Goal: Information Seeking & Learning: Learn about a topic

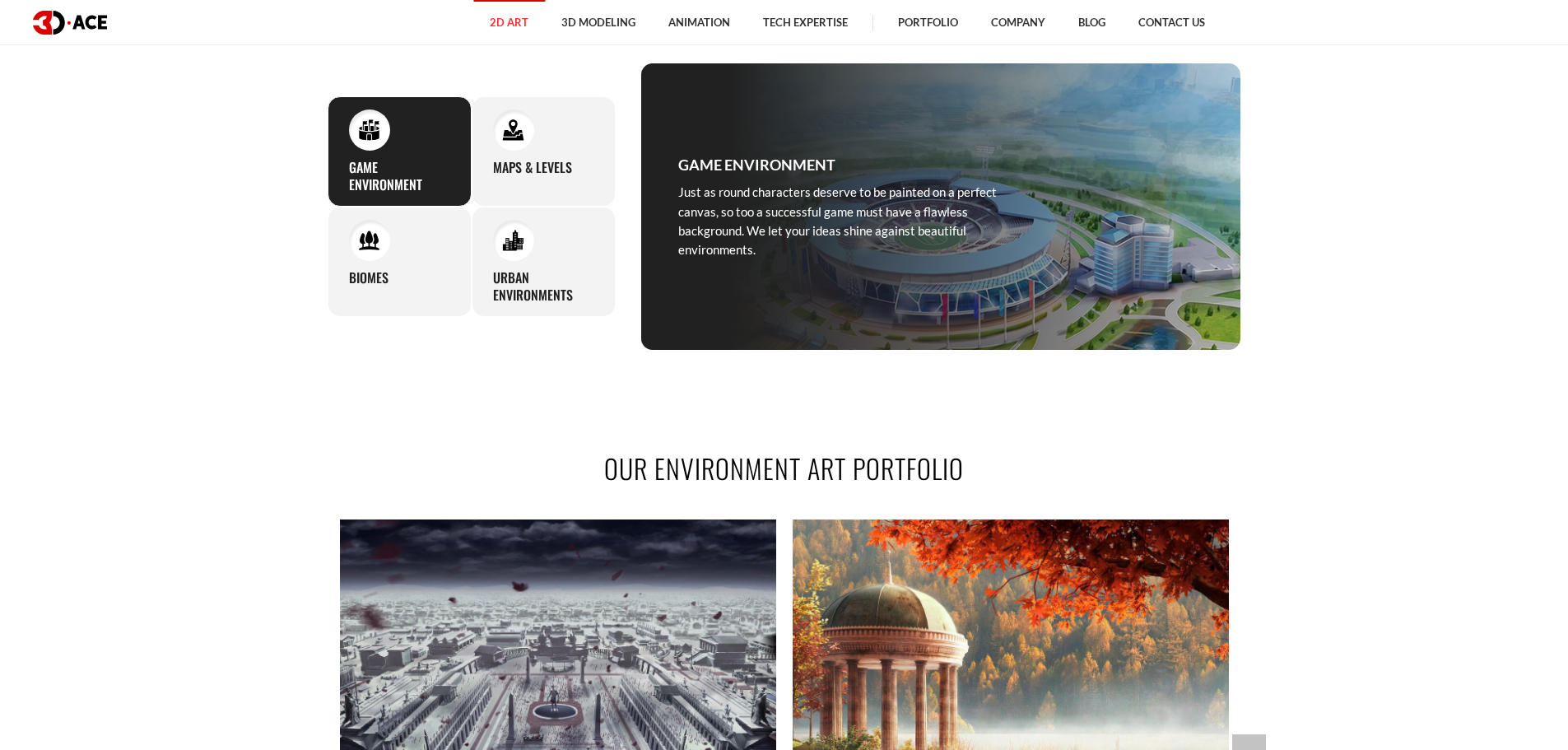
scroll to position [659, 0]
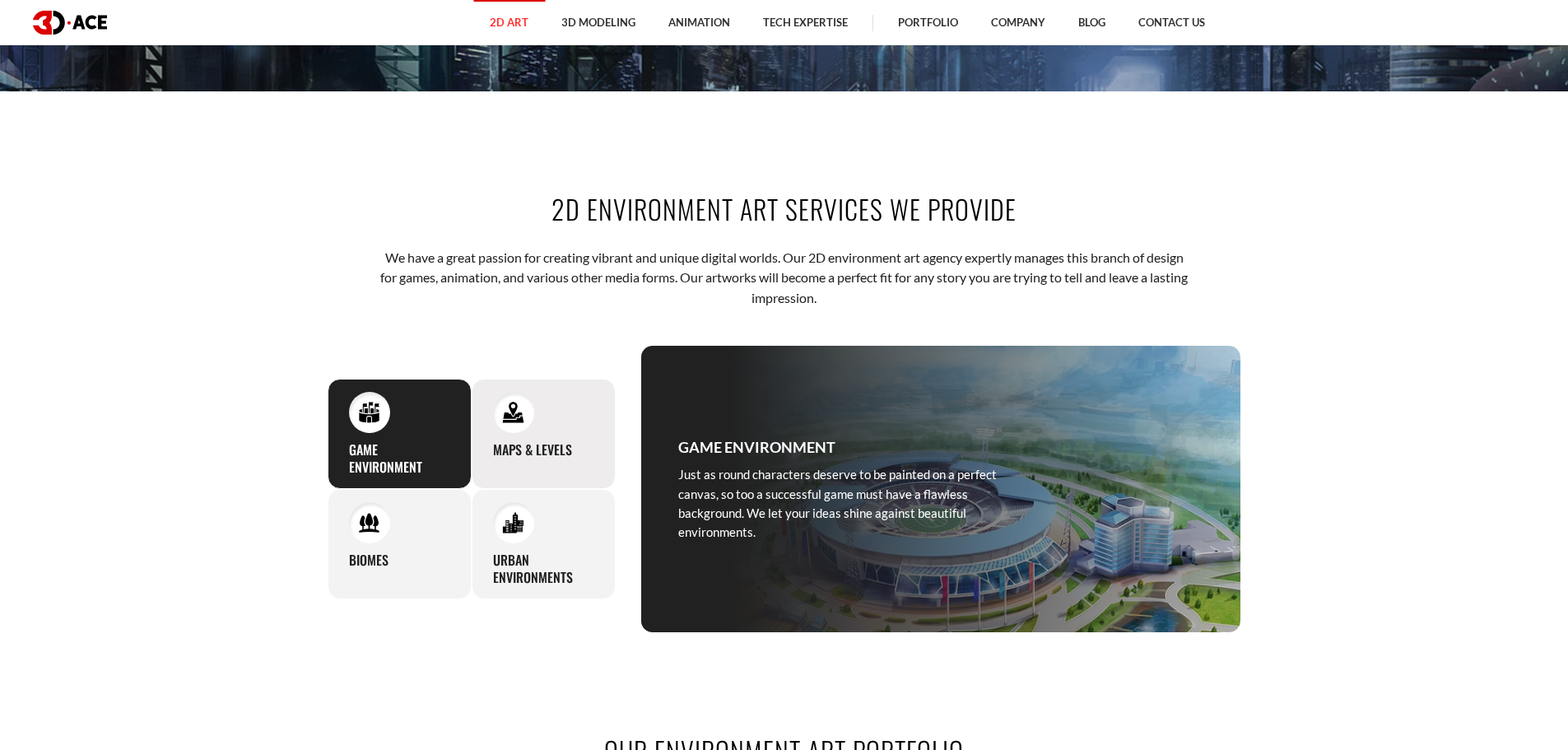
click at [529, 447] on h3 "Maps & levels" at bounding box center [532, 450] width 79 height 17
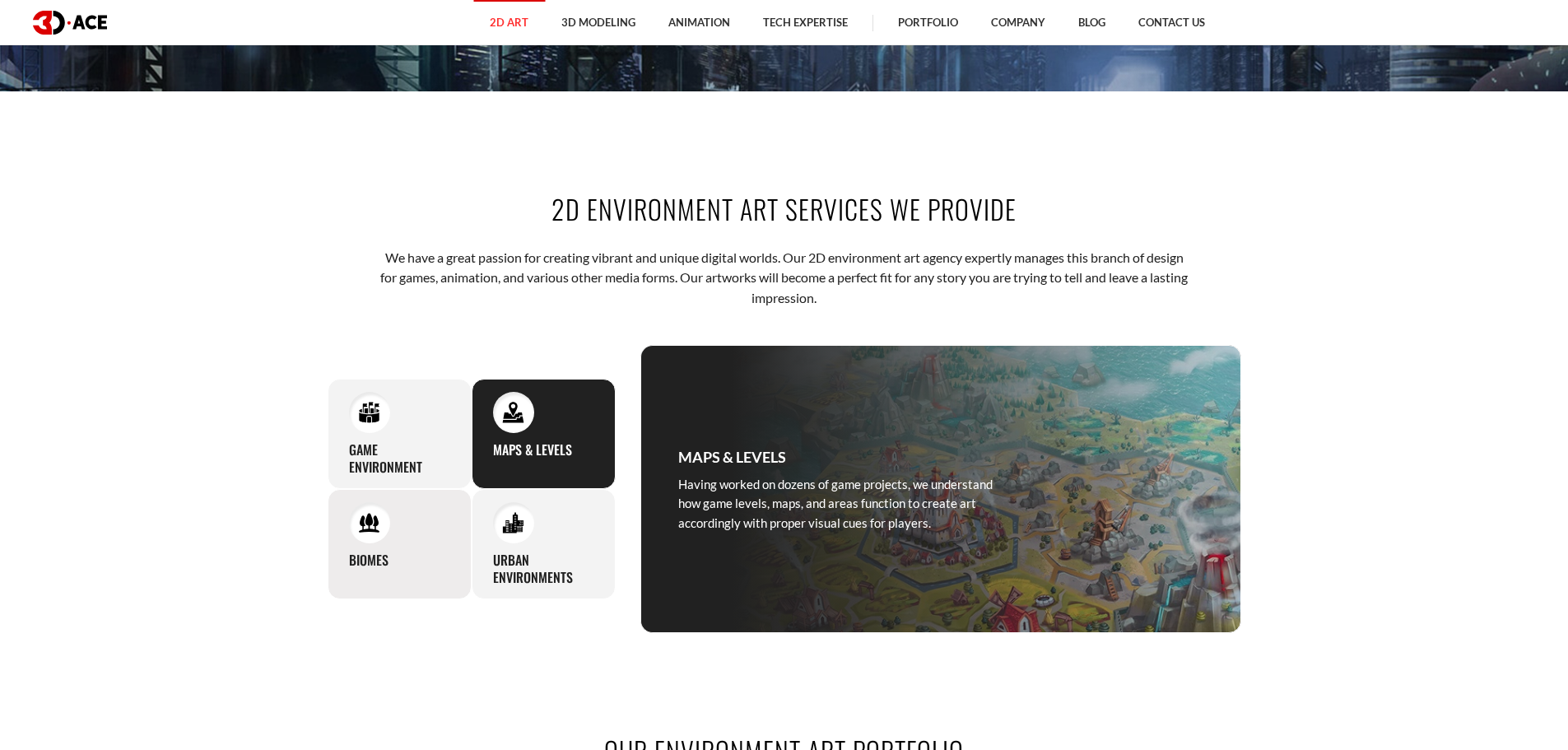
click at [362, 548] on div "Biomes Recreating lush natural landscapes with different features and terrains …" at bounding box center [400, 544] width 144 height 110
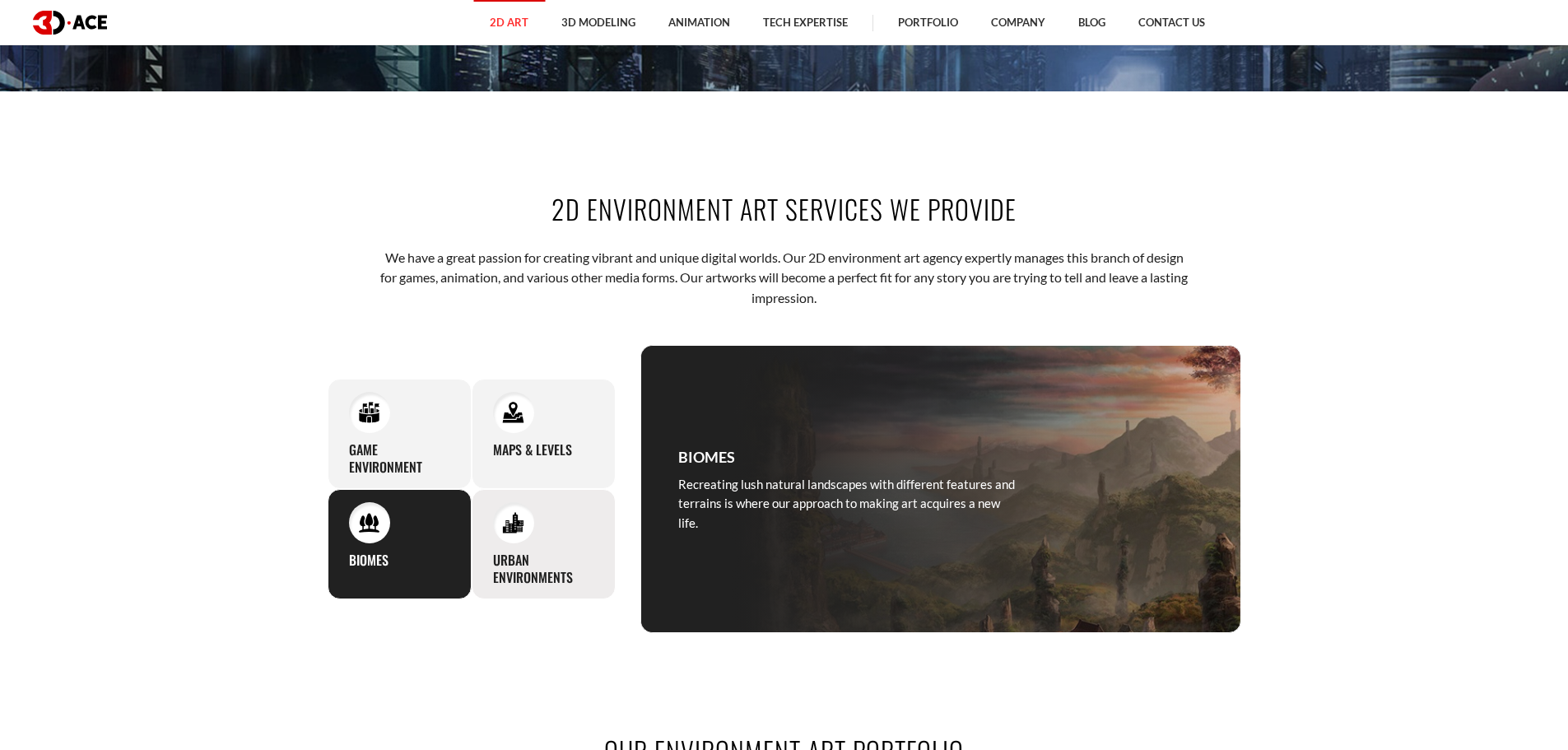
click at [521, 569] on h3 "Urban environments" at bounding box center [543, 569] width 101 height 35
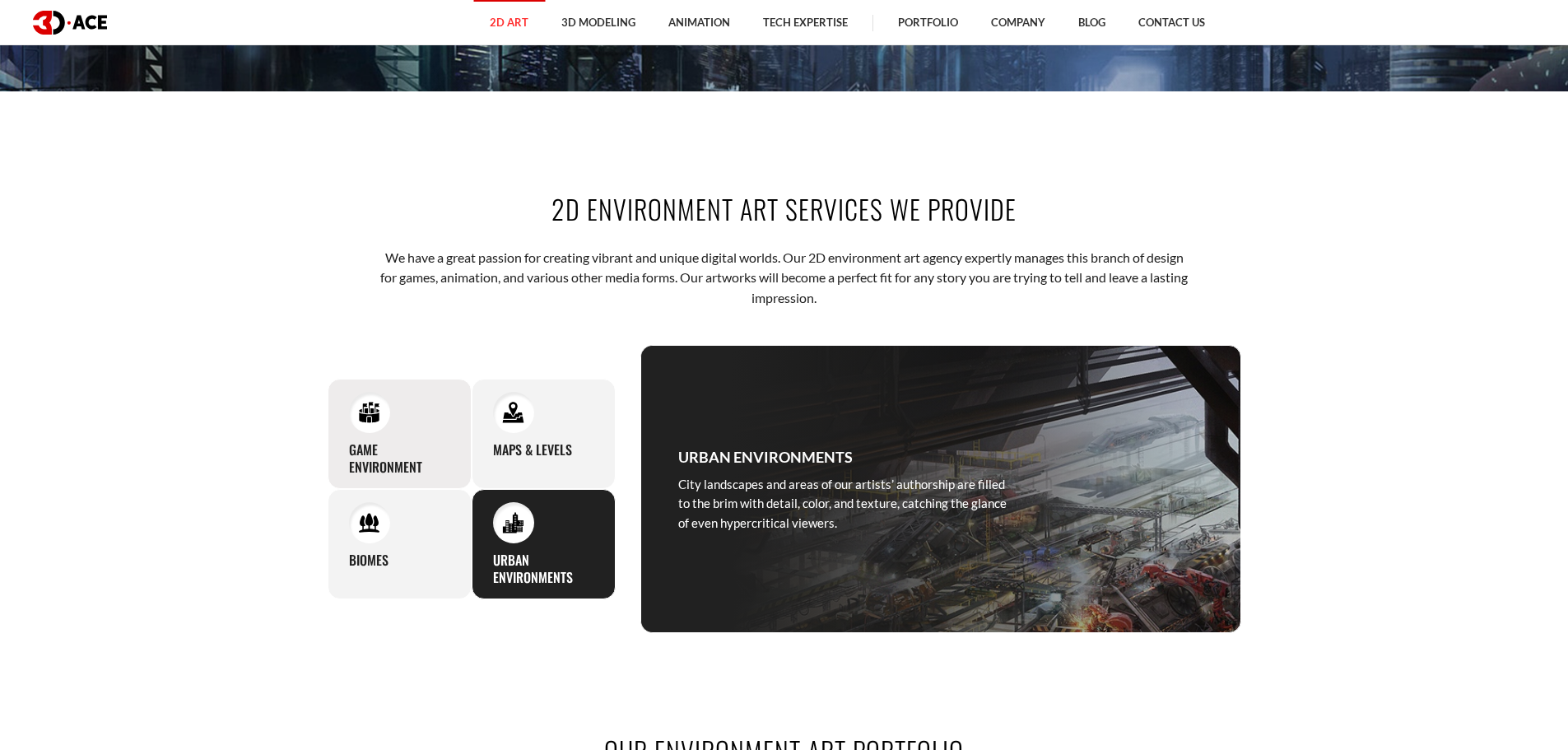
click at [361, 390] on div "Game environment Just as round characters deserve to be painted on a perfect ca…" at bounding box center [400, 434] width 144 height 110
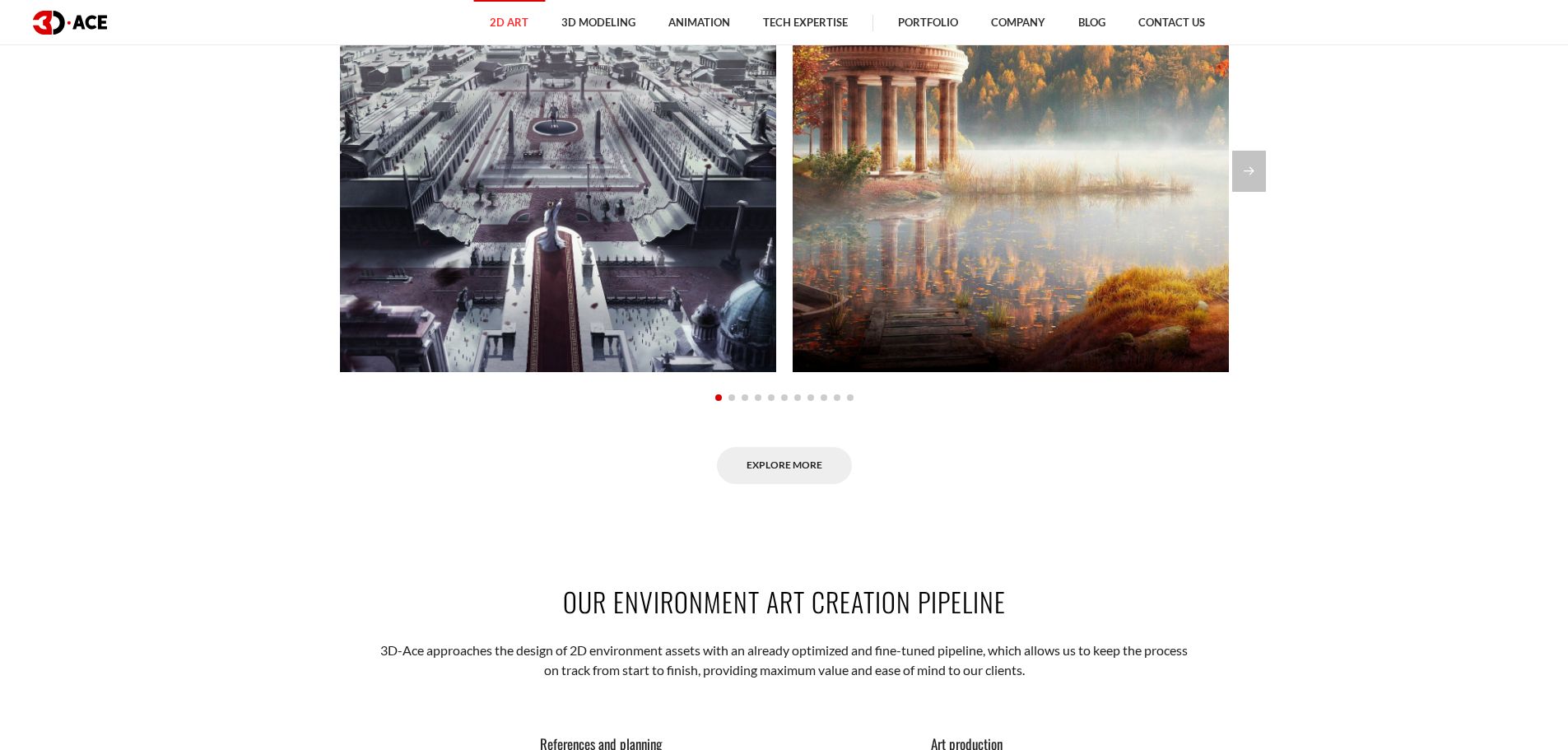
scroll to position [1318, 0]
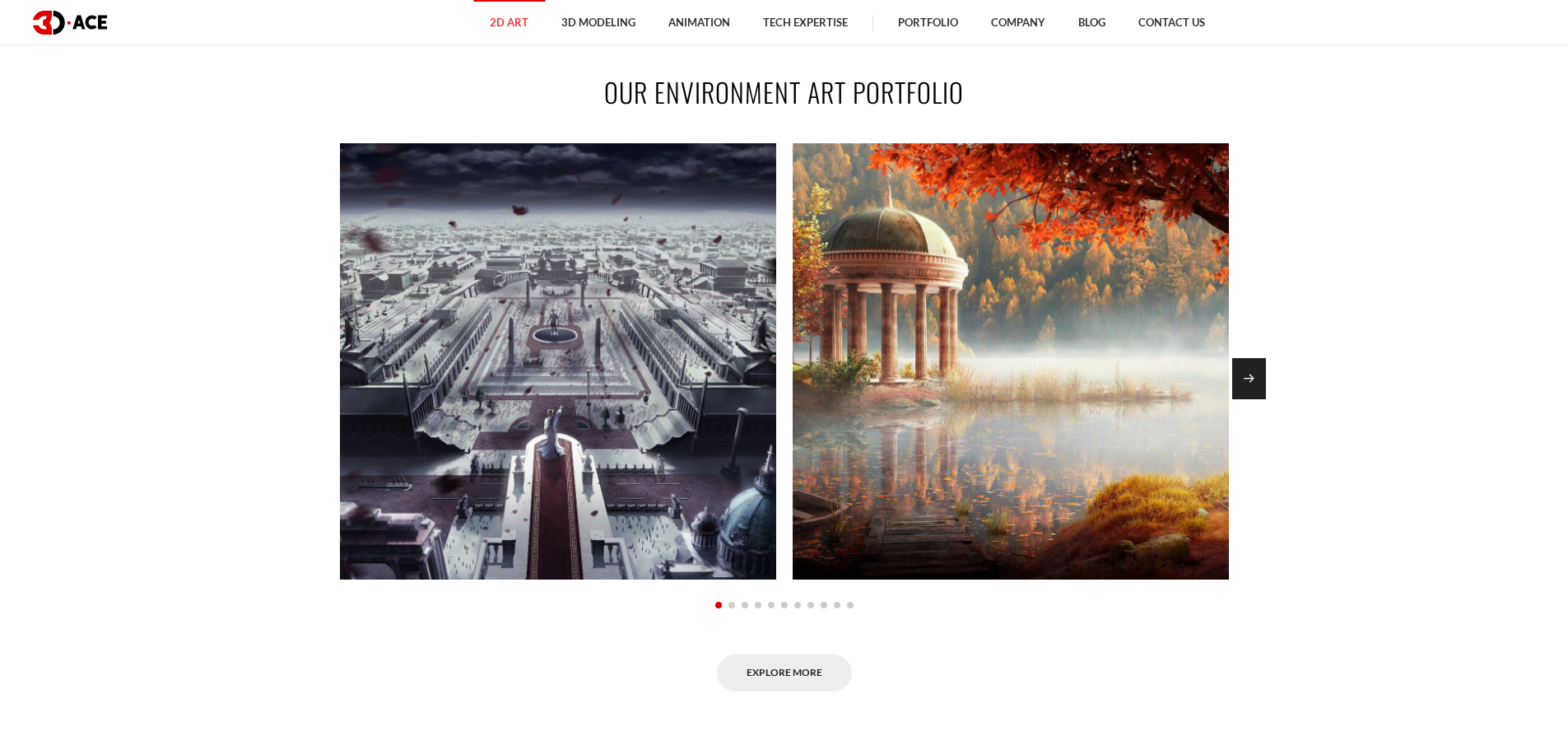
click at [1250, 383] on div "Next slide" at bounding box center [1249, 378] width 34 height 41
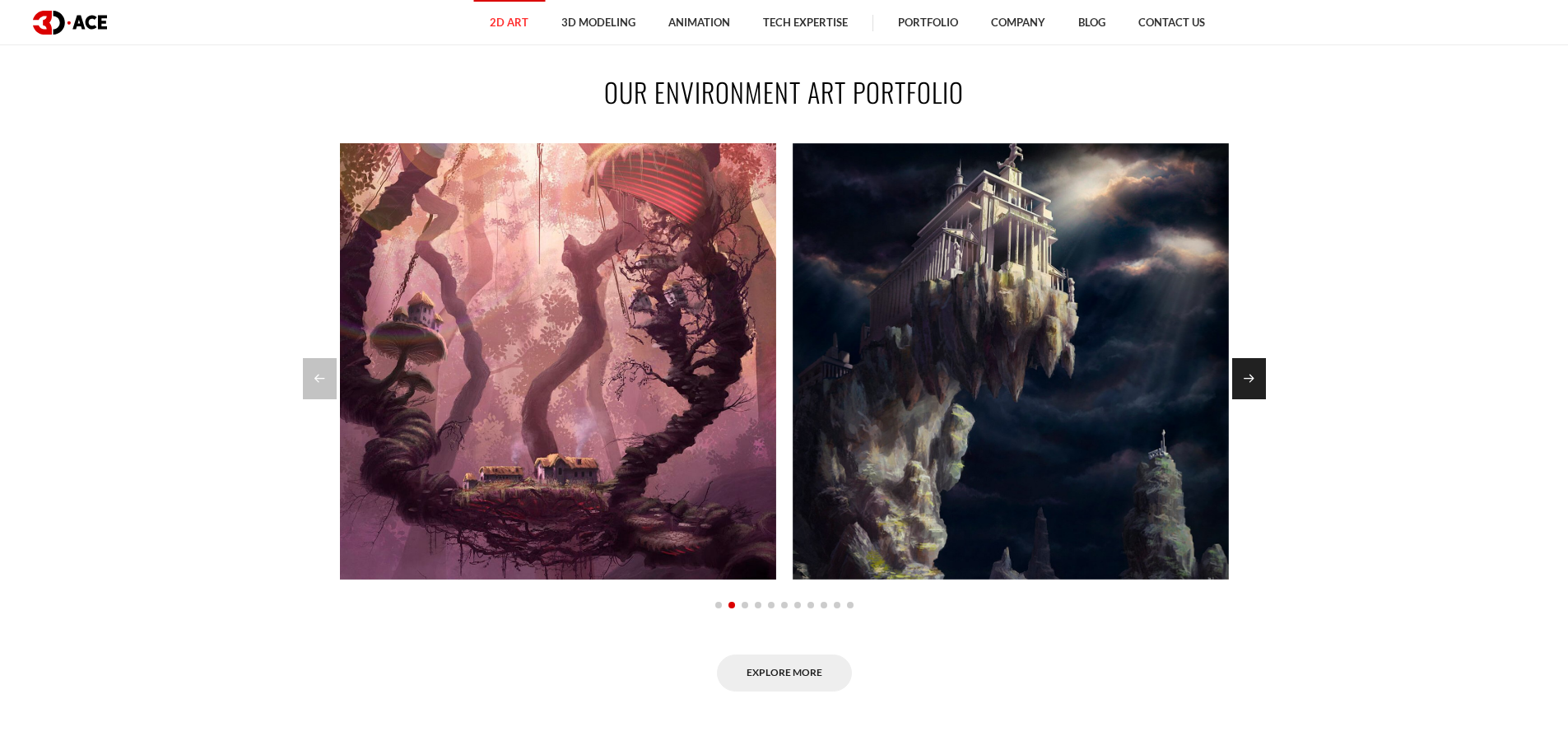
click at [1250, 382] on div "Next slide" at bounding box center [1249, 378] width 34 height 41
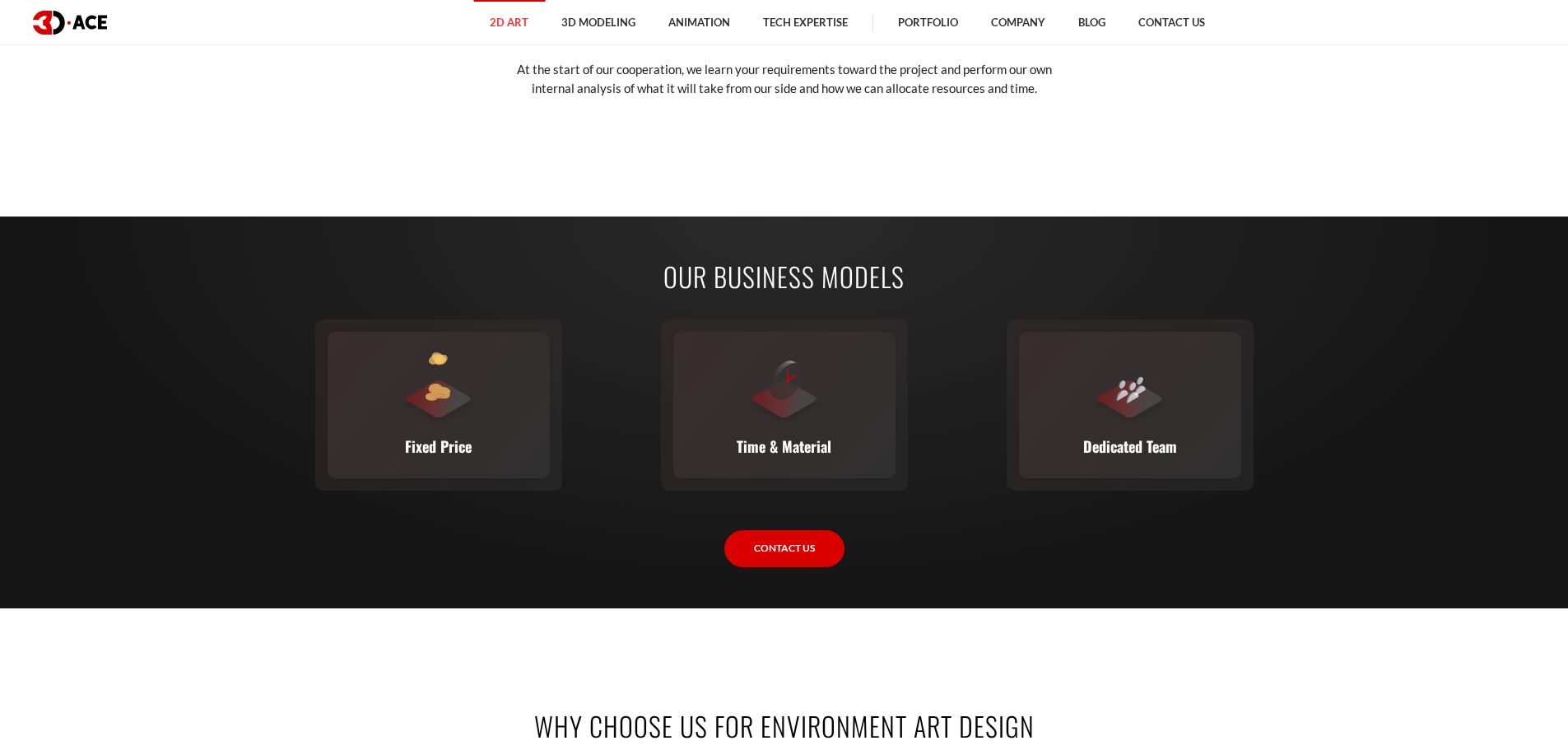
scroll to position [2142, 0]
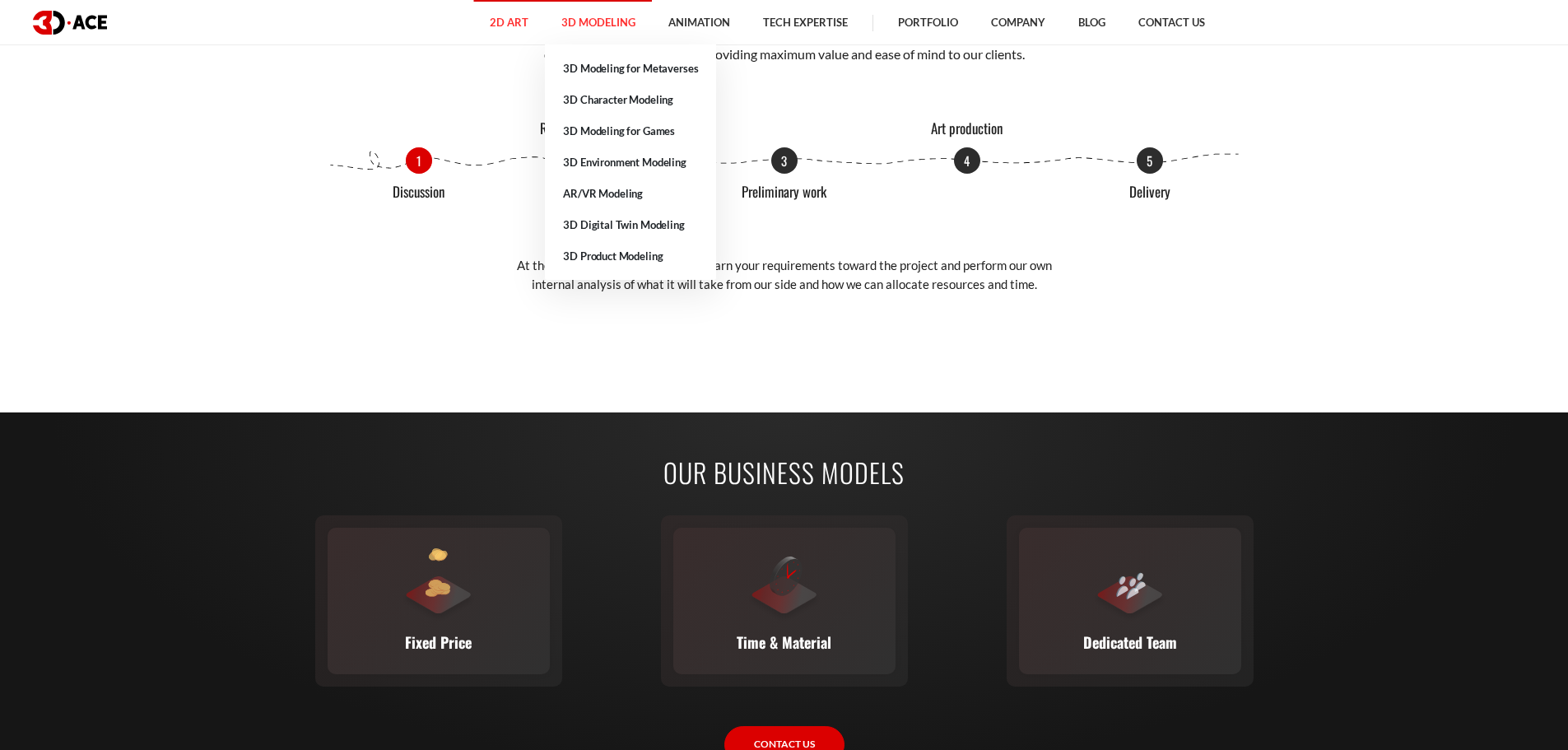
click at [606, 21] on link "3D Modeling" at bounding box center [598, 22] width 107 height 45
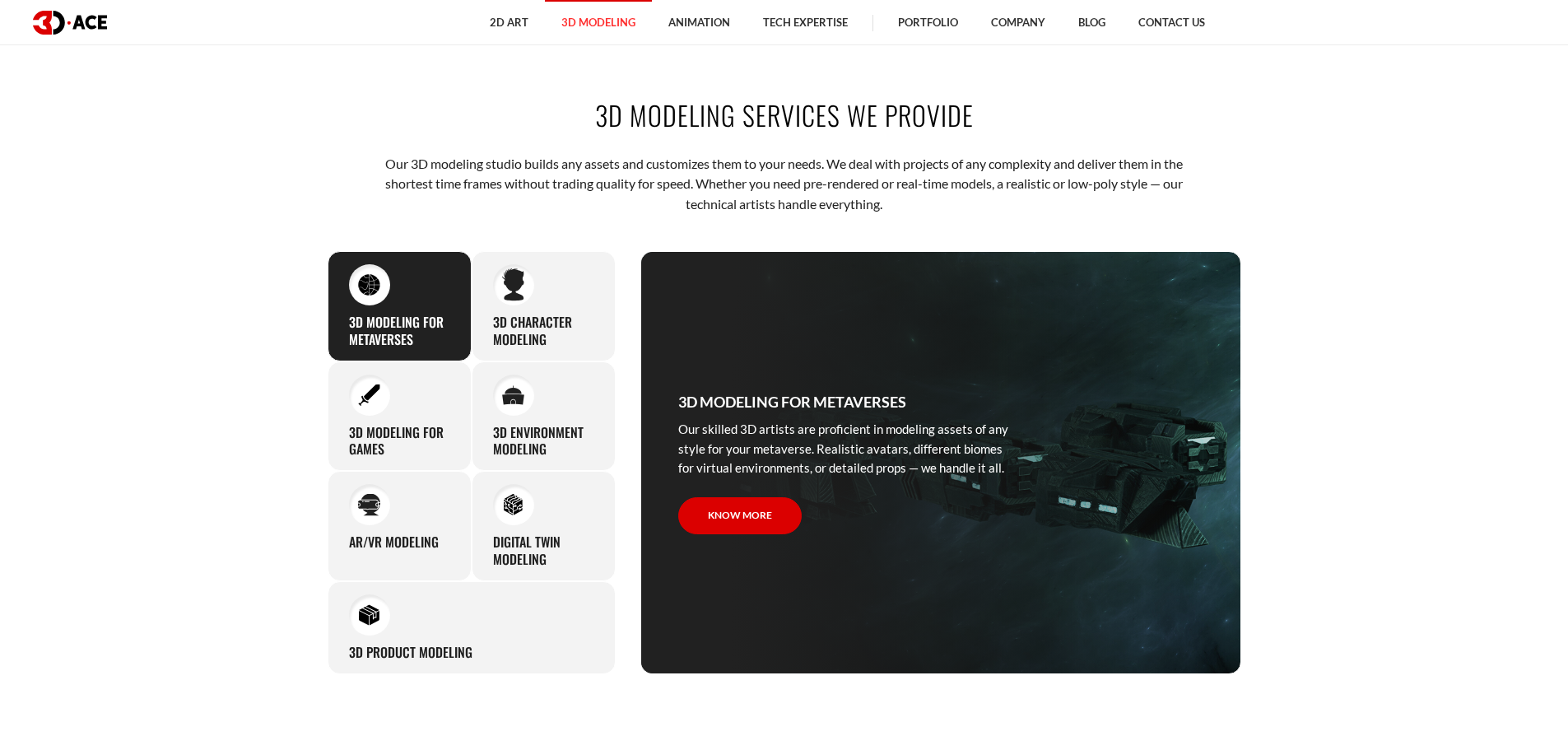
scroll to position [741, 0]
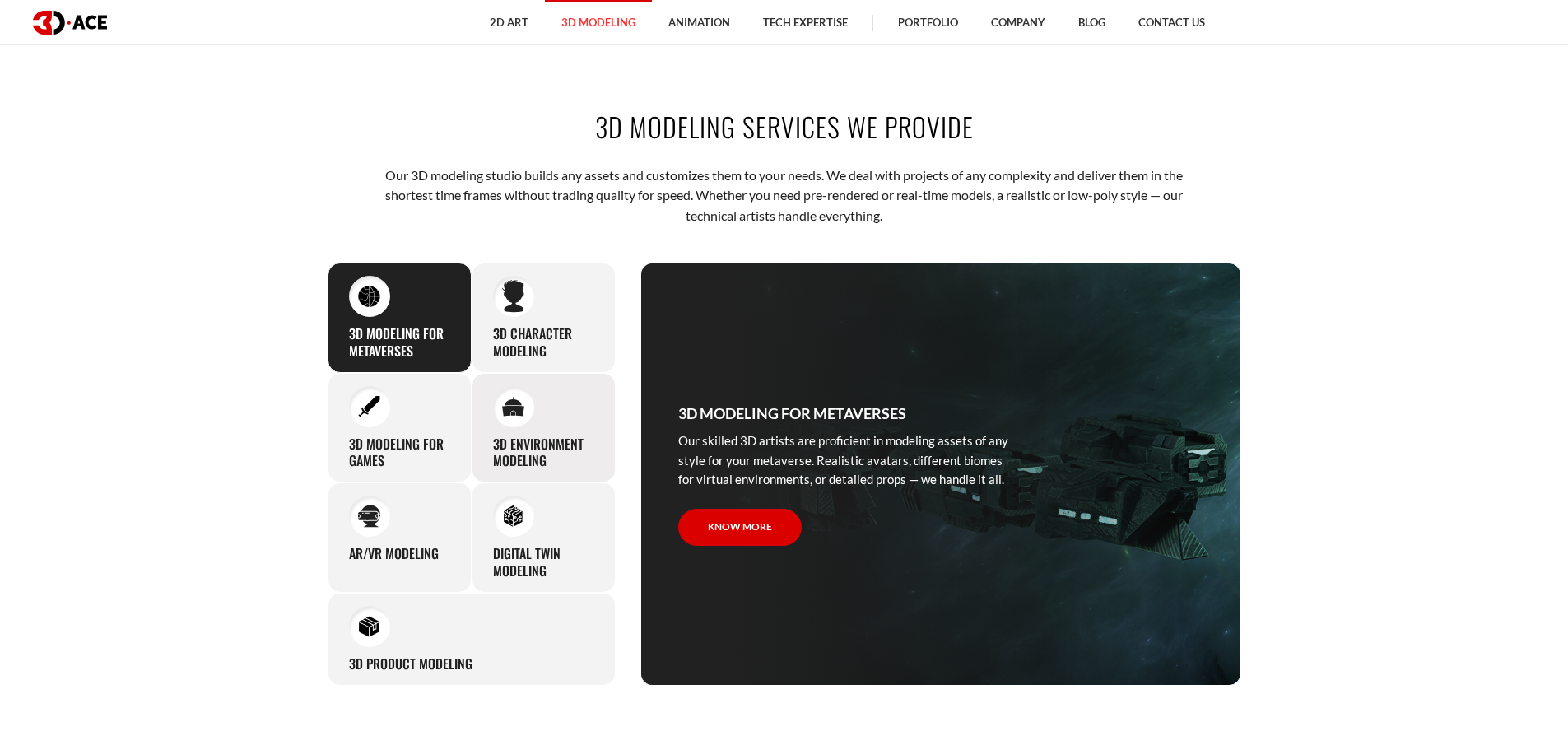
click at [544, 449] on h3 "3D environment modeling" at bounding box center [543, 453] width 101 height 35
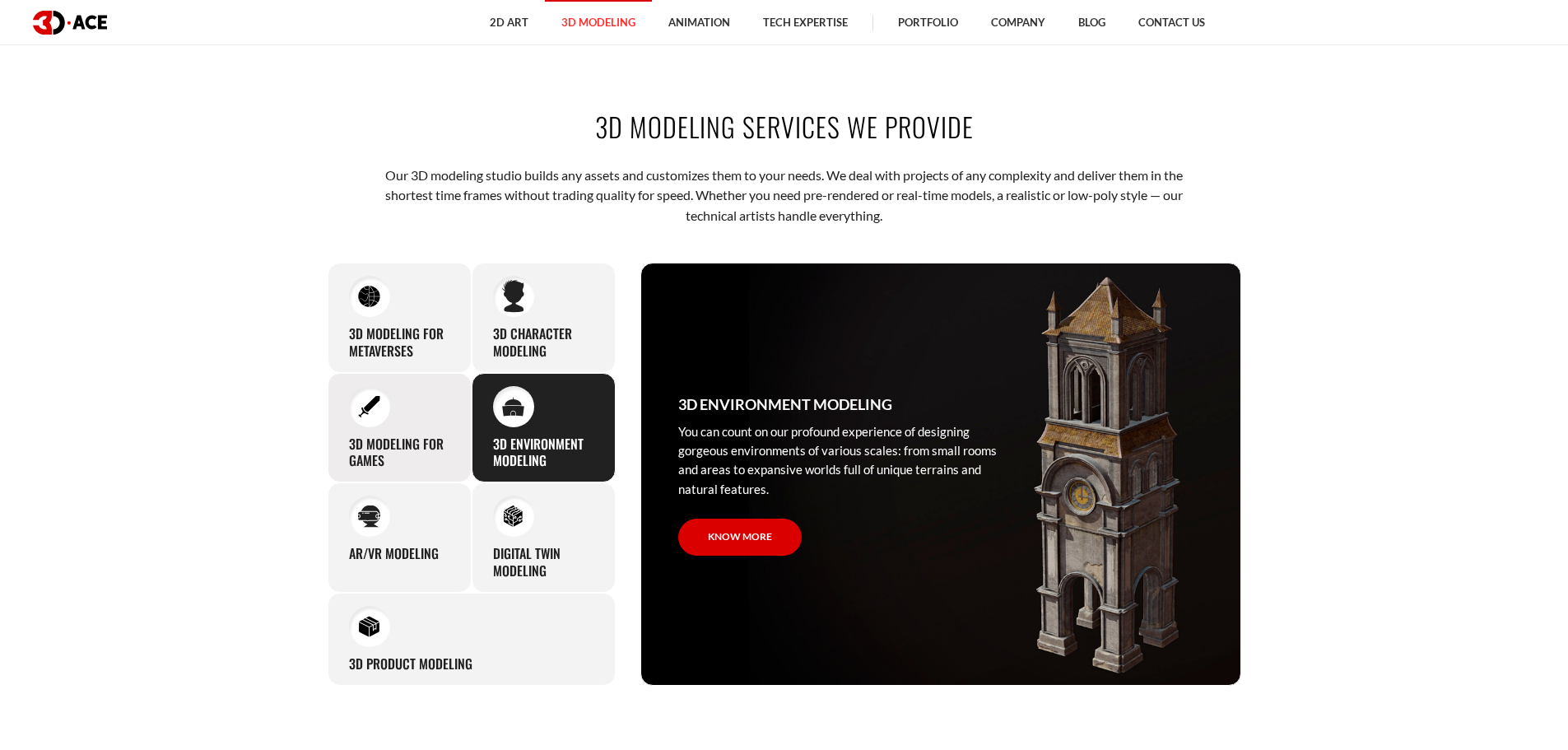
click at [397, 437] on h3 "3D modeling for games" at bounding box center [399, 453] width 101 height 35
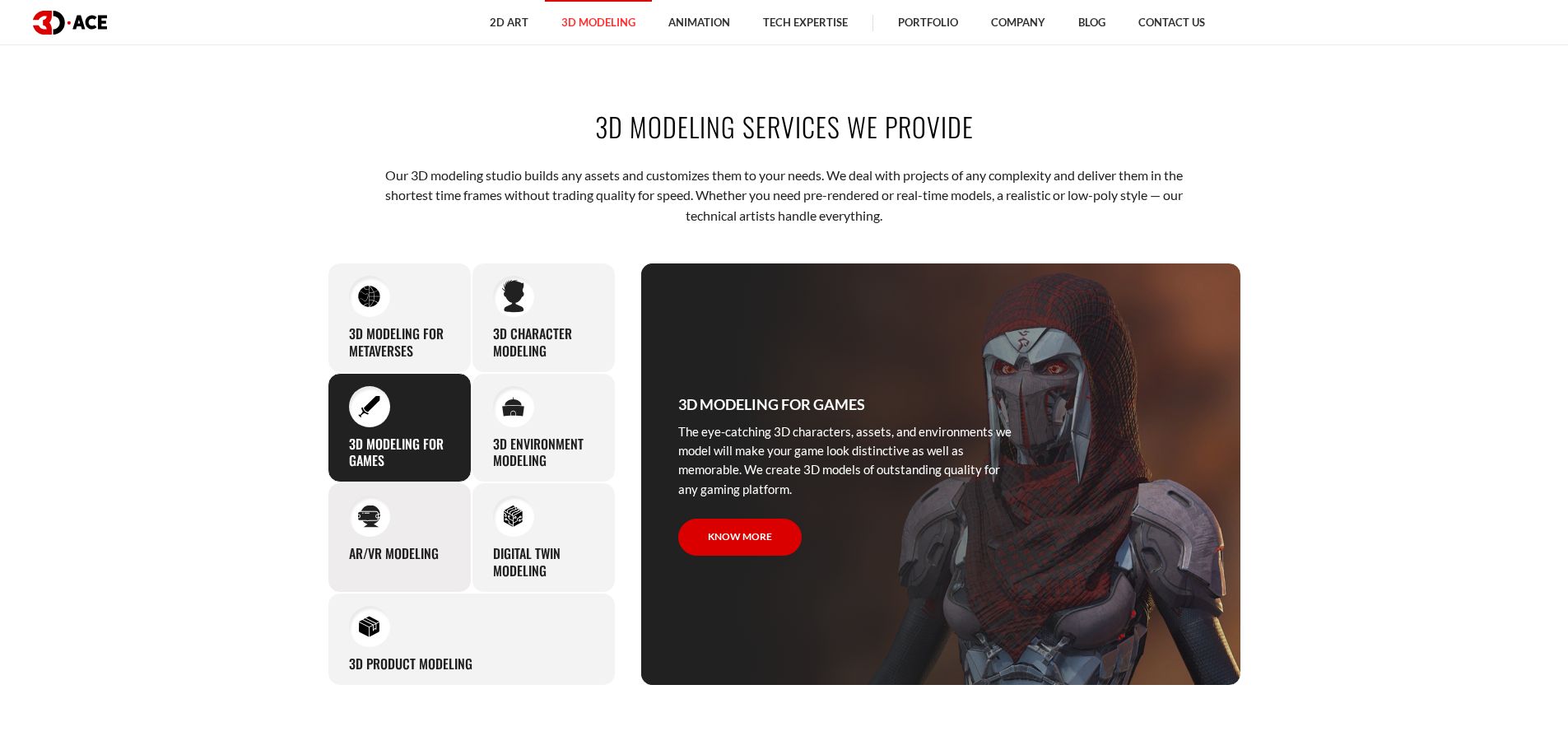
click at [388, 547] on h3 "AR/VR modeling" at bounding box center [394, 553] width 90 height 17
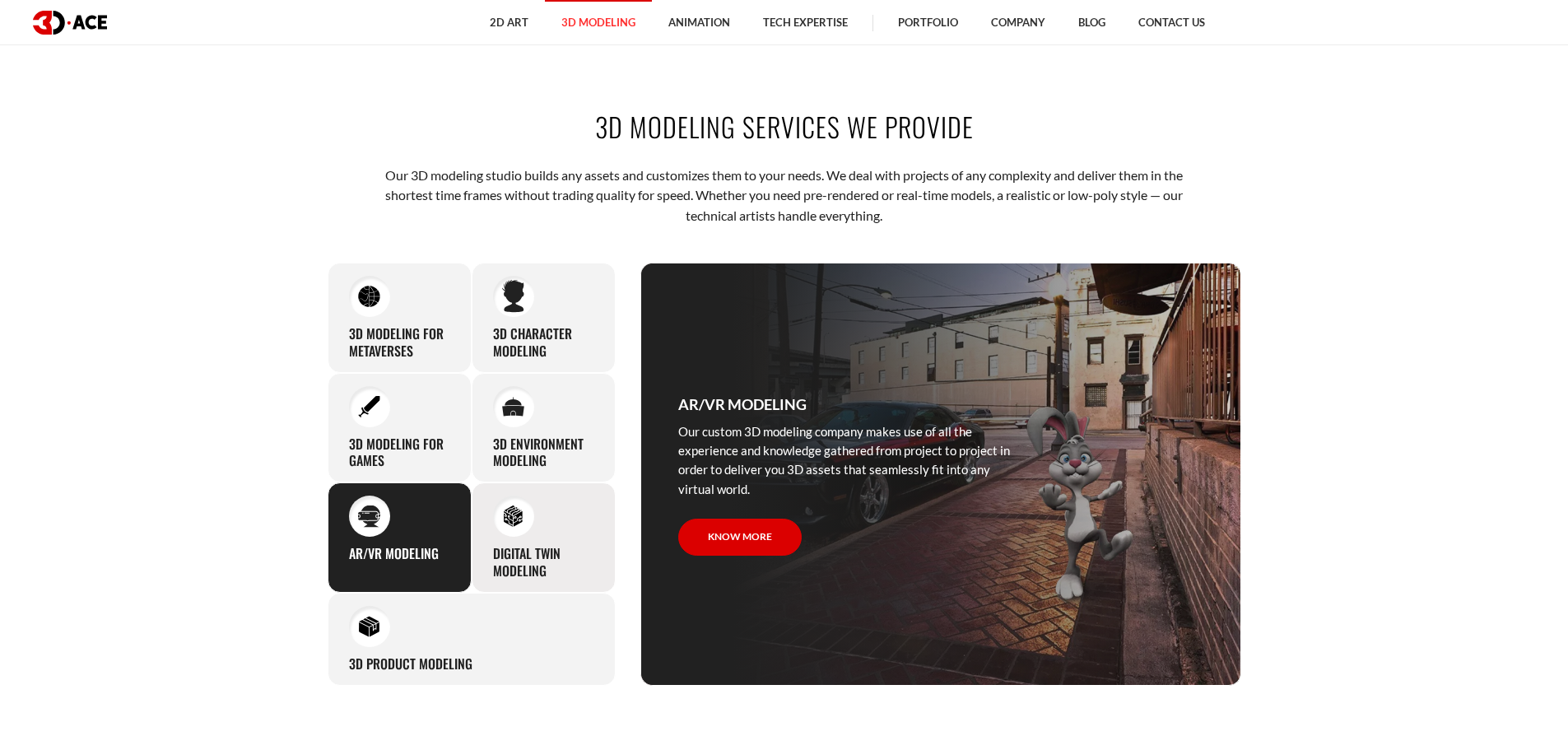
click at [519, 539] on div "Digital Twin modeling Though modeling for digital twins can become a real chall…" at bounding box center [544, 538] width 144 height 110
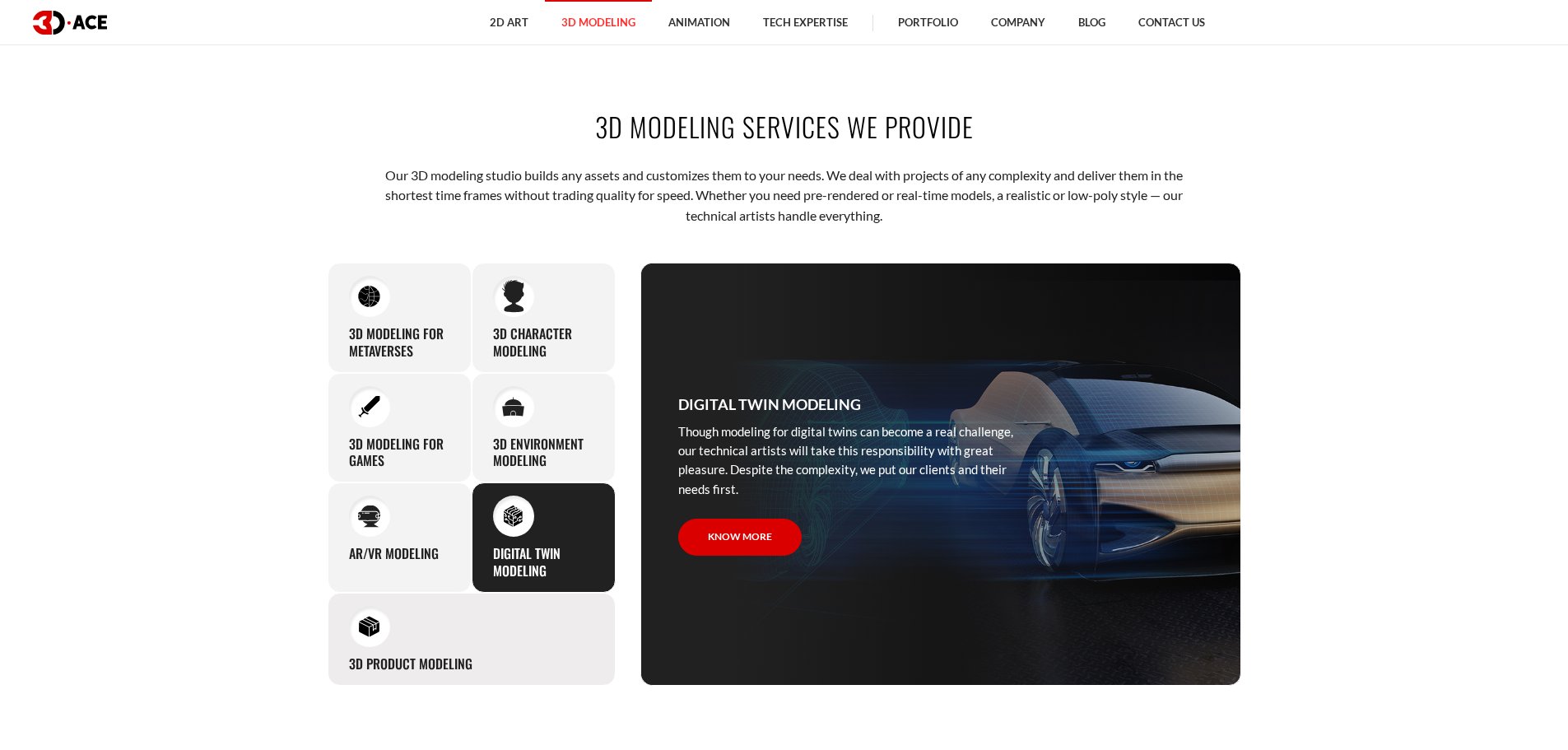
click at [379, 649] on div "3D Product Modeling Experienced professionals at 3D-Ace are capable of modeling…" at bounding box center [472, 639] width 288 height 93
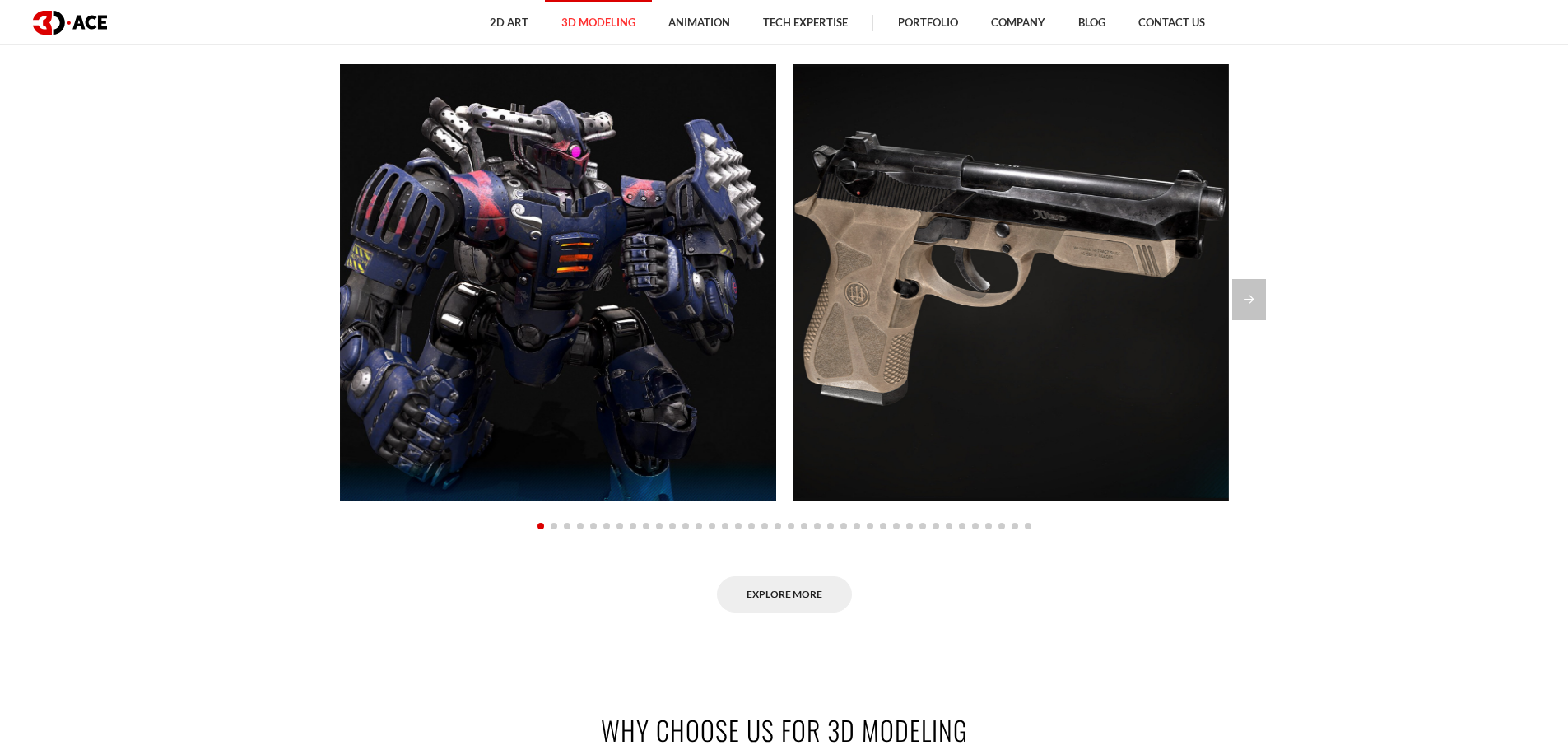
scroll to position [1318, 0]
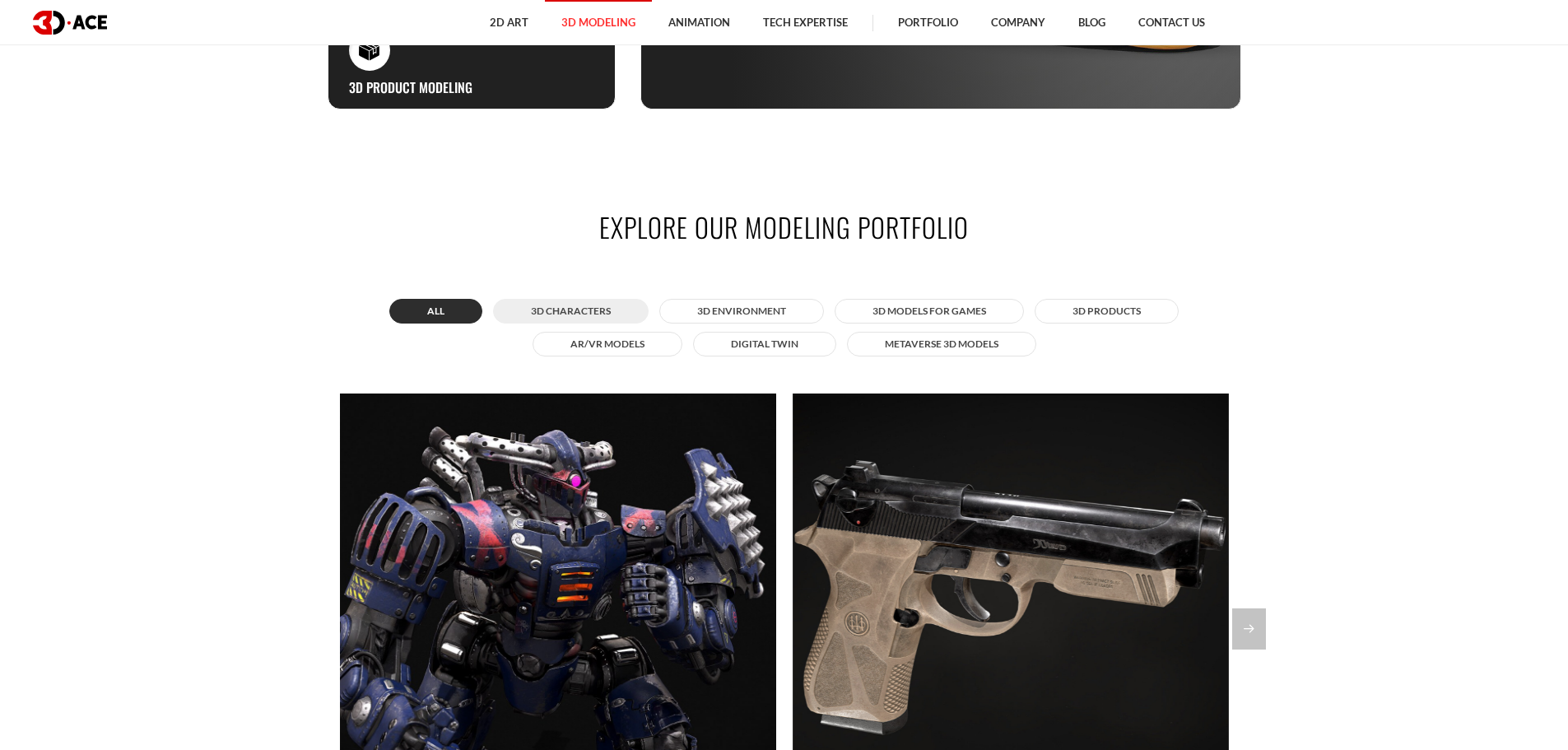
click at [581, 310] on button "3D Characters" at bounding box center [571, 311] width 156 height 25
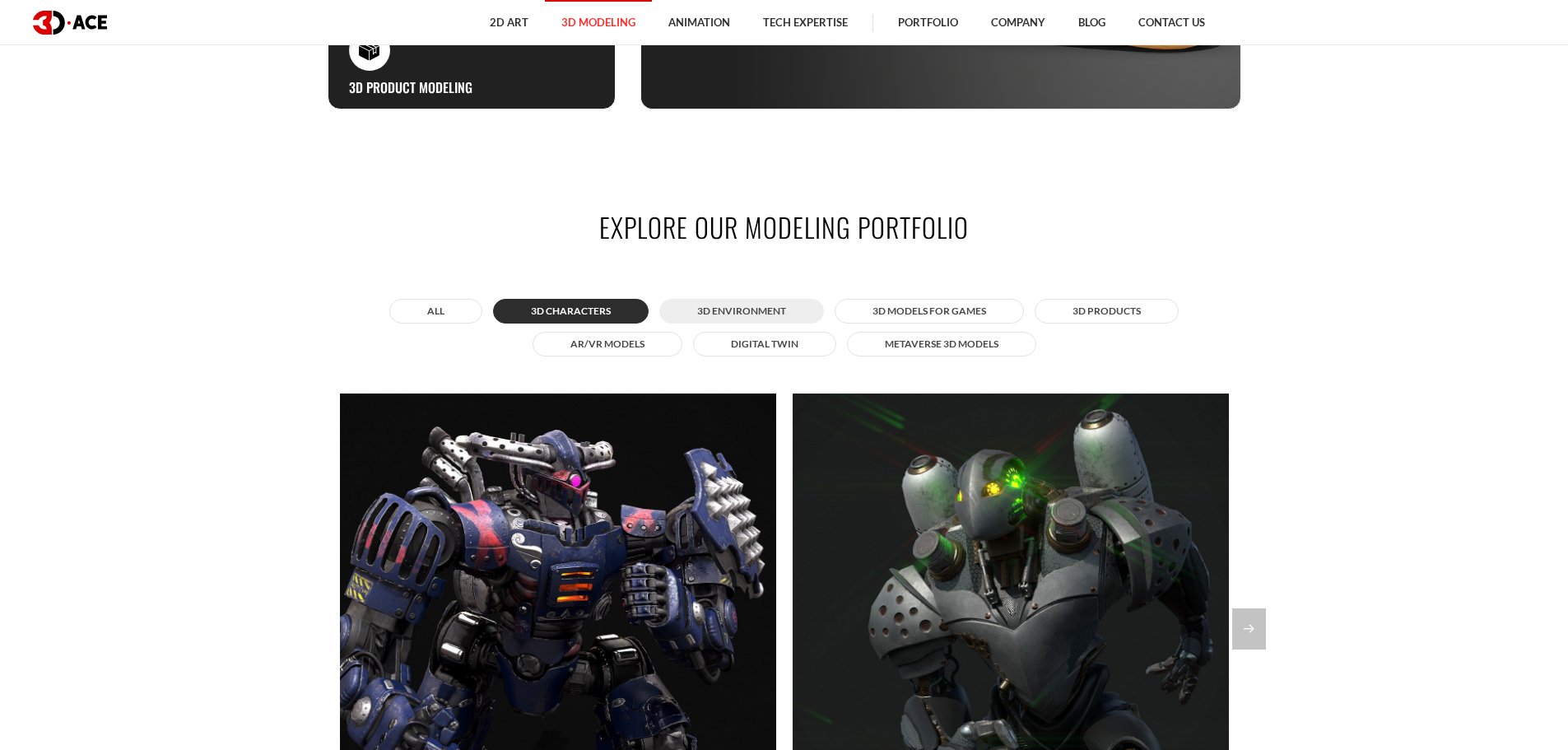
click at [744, 314] on button "3D Environment" at bounding box center [742, 311] width 165 height 25
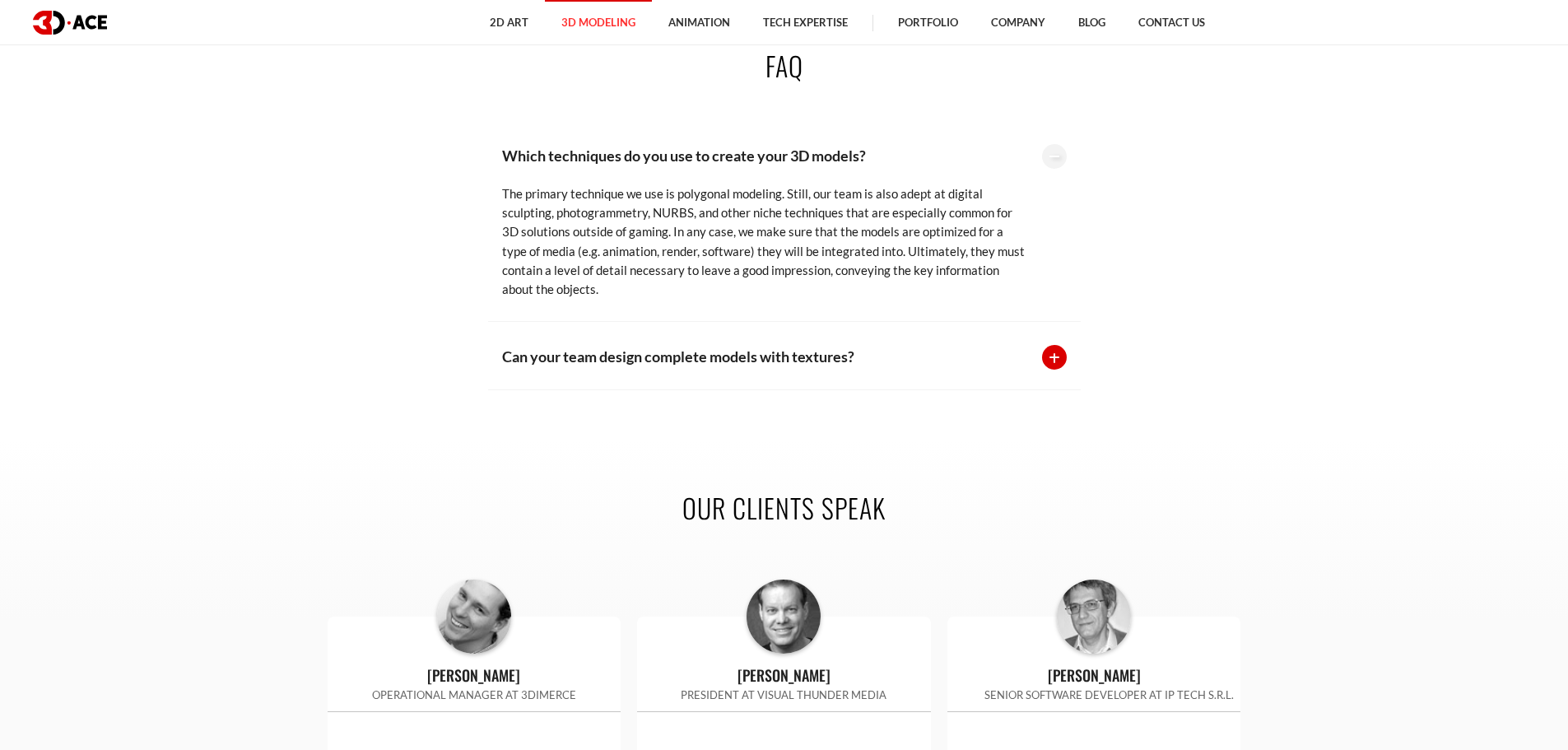
scroll to position [3625, 0]
